Goal: Task Accomplishment & Management: Manage account settings

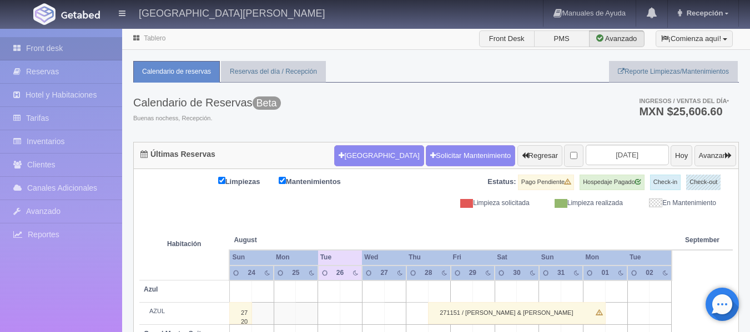
scroll to position [56, 0]
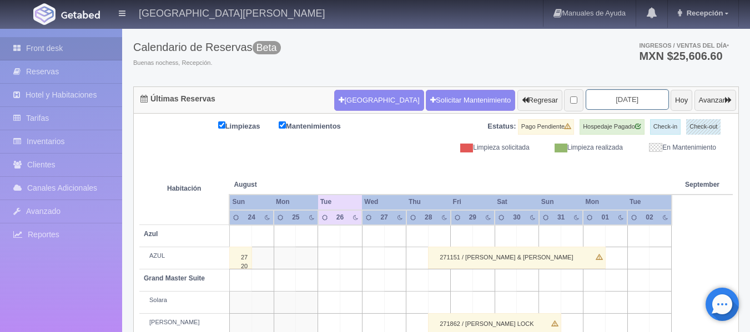
click at [614, 103] on input "[DATE]" at bounding box center [627, 99] width 83 height 21
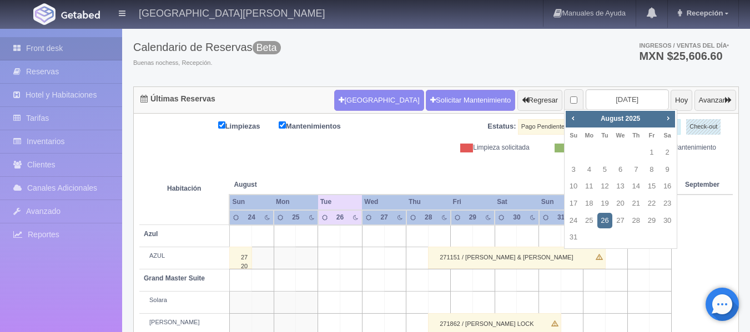
click at [601, 221] on link "26" at bounding box center [604, 221] width 14 height 16
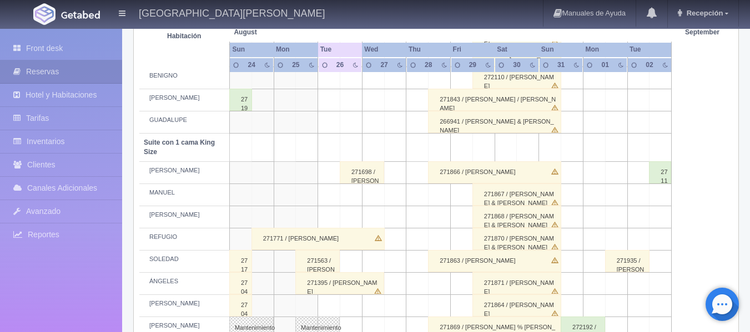
scroll to position [500, 0]
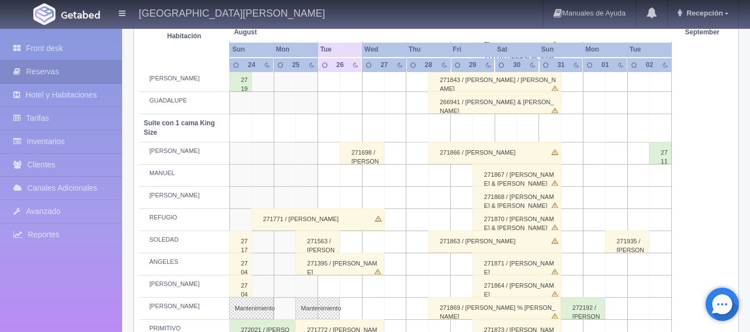
click at [369, 157] on div "271698 / [PERSON_NAME]" at bounding box center [362, 153] width 44 height 22
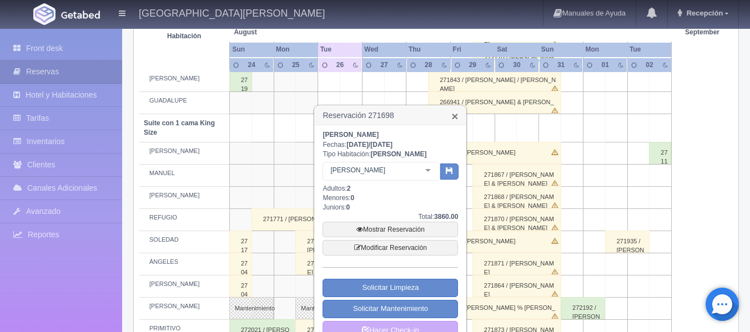
click at [455, 118] on link "×" at bounding box center [454, 116] width 7 height 12
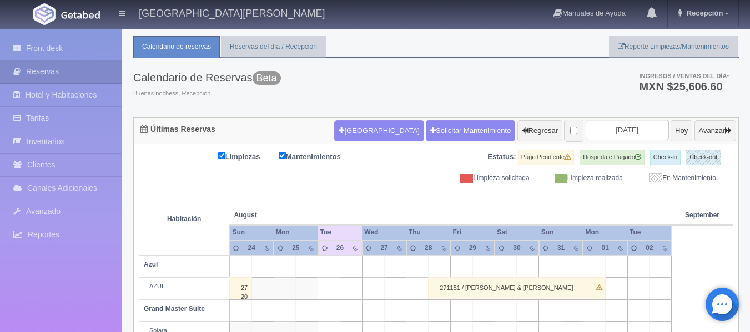
scroll to position [0, 0]
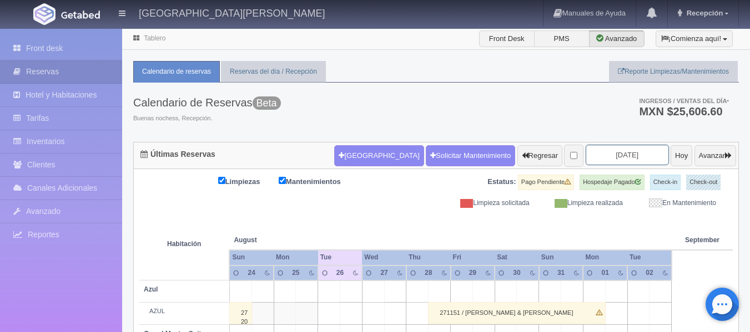
click at [610, 159] on input "[DATE]" at bounding box center [627, 155] width 83 height 21
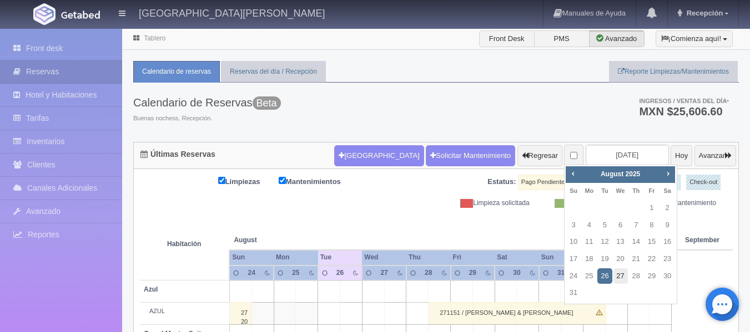
click at [625, 276] on link "27" at bounding box center [620, 277] width 14 height 16
type input "[DATE]"
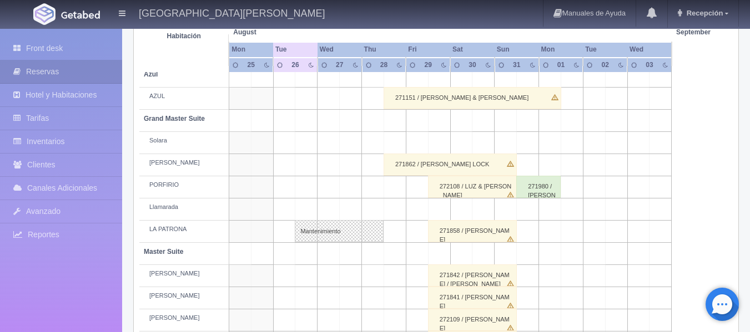
scroll to position [222, 0]
